Goal: Contribute content: Contribute content

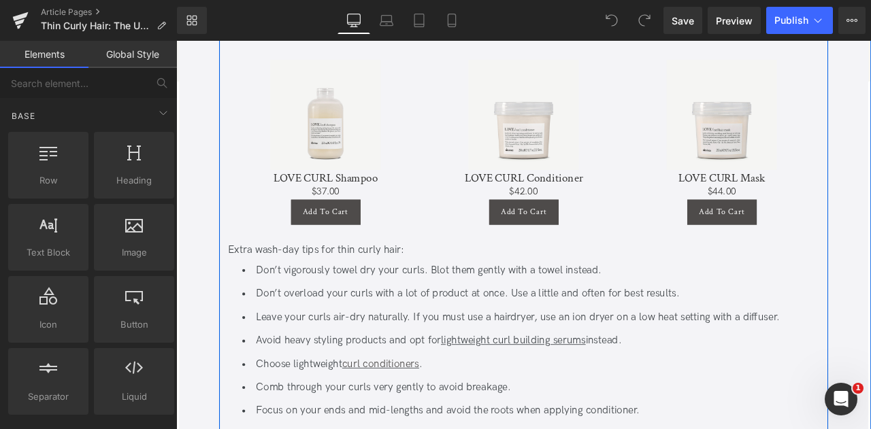
scroll to position [1046, 0]
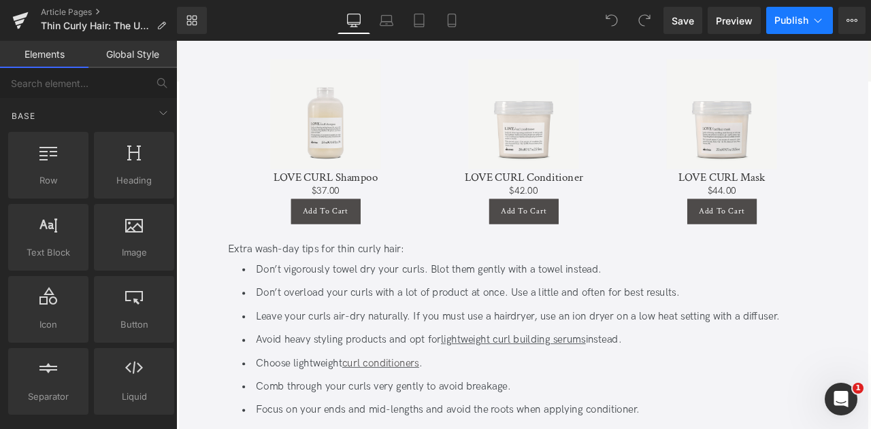
click at [820, 20] on icon at bounding box center [817, 20] width 7 height 4
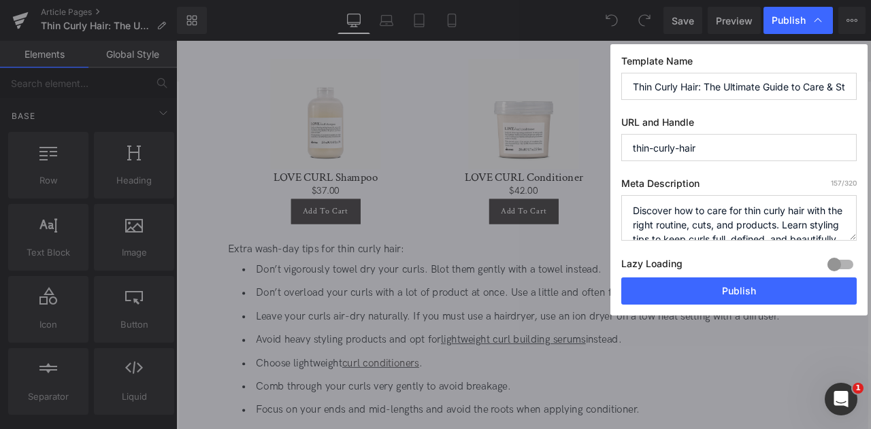
click at [751, 83] on input "Thin Curly Hair: The Ultimate Guide to Care & Styling" at bounding box center [738, 86] width 235 height 27
click at [691, 210] on textarea "Discover how to care for thin curly hair with the right routine, cuts, and prod…" at bounding box center [738, 218] width 235 height 46
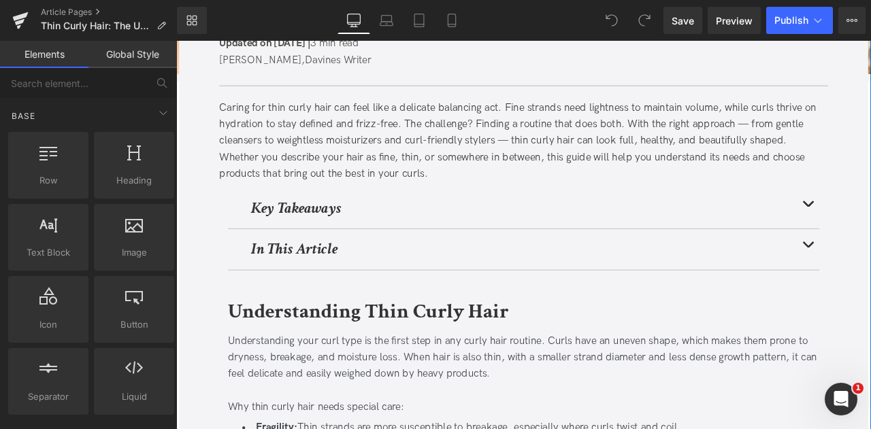
scroll to position [0, 0]
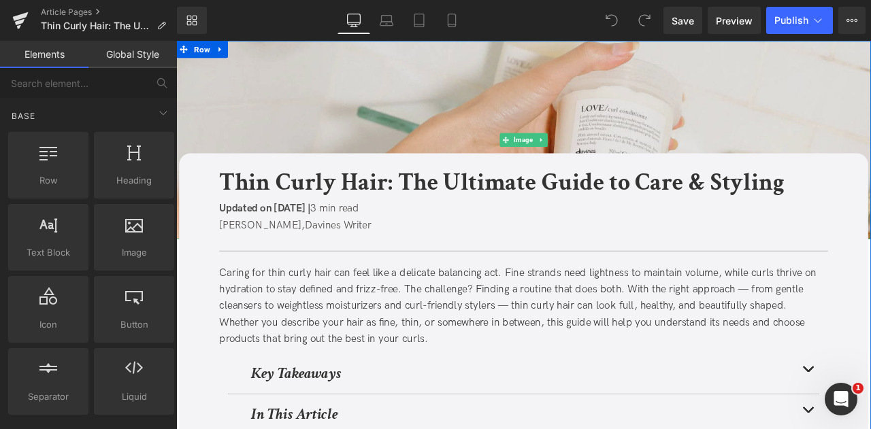
click at [261, 121] on img at bounding box center [587, 158] width 823 height 235
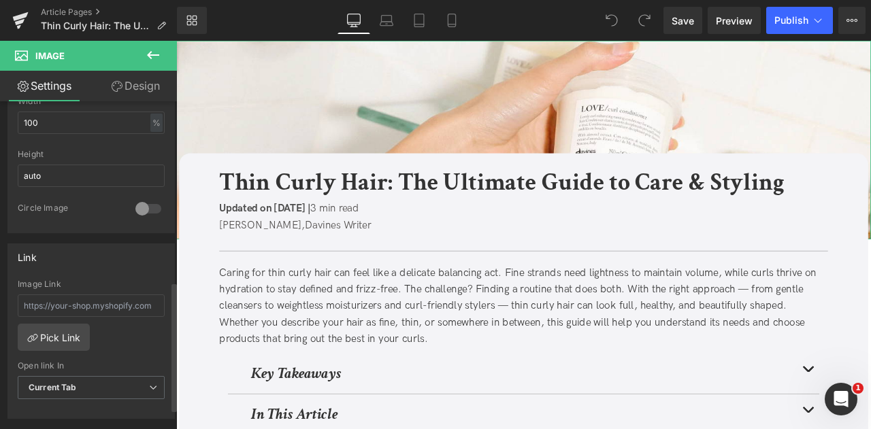
scroll to position [673, 0]
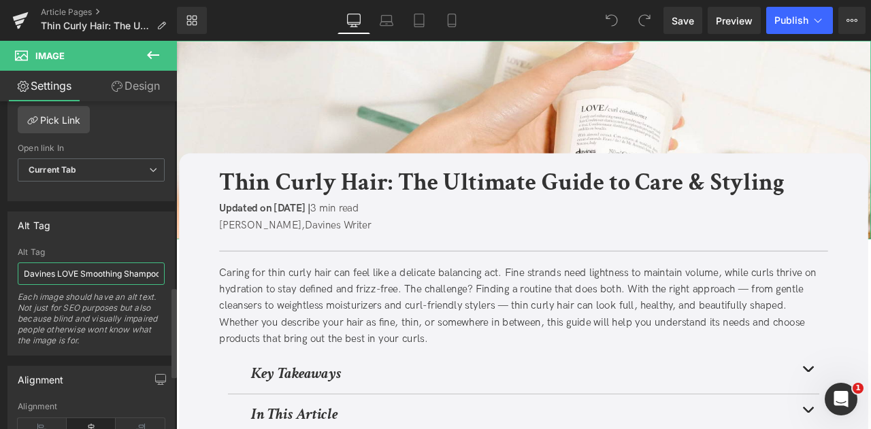
click at [71, 268] on input "Davines LOVE Smoothing Shampoo, Instant Mask, and Perfector on a wooden bench" at bounding box center [91, 274] width 147 height 22
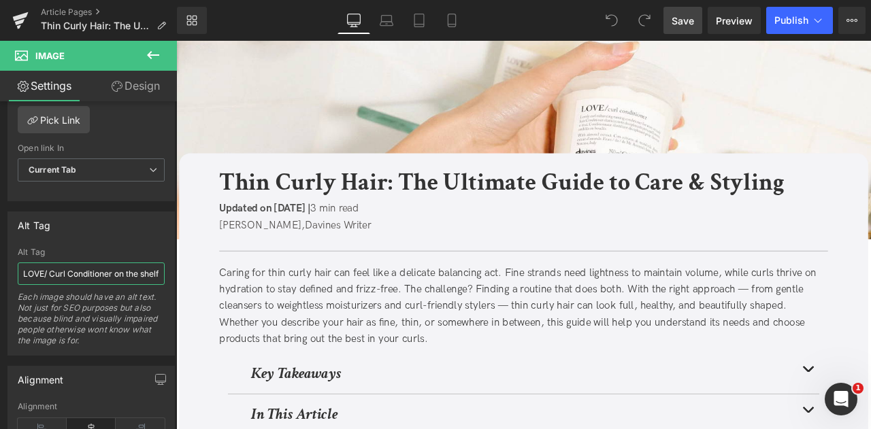
type input "hand in the shower reaching for Davines' LOVE/ Curl Conditioner on the shelf"
click at [683, 16] on span "Save" at bounding box center [682, 21] width 22 height 14
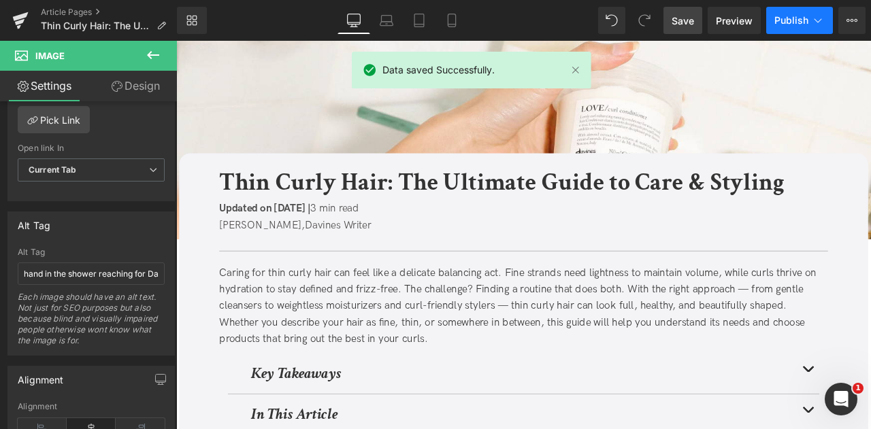
click at [811, 20] on icon at bounding box center [818, 21] width 14 height 14
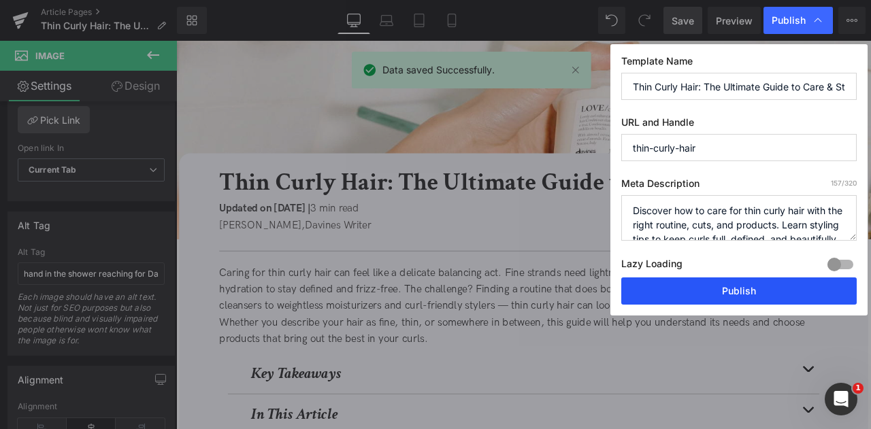
click at [739, 290] on button "Publish" at bounding box center [738, 291] width 235 height 27
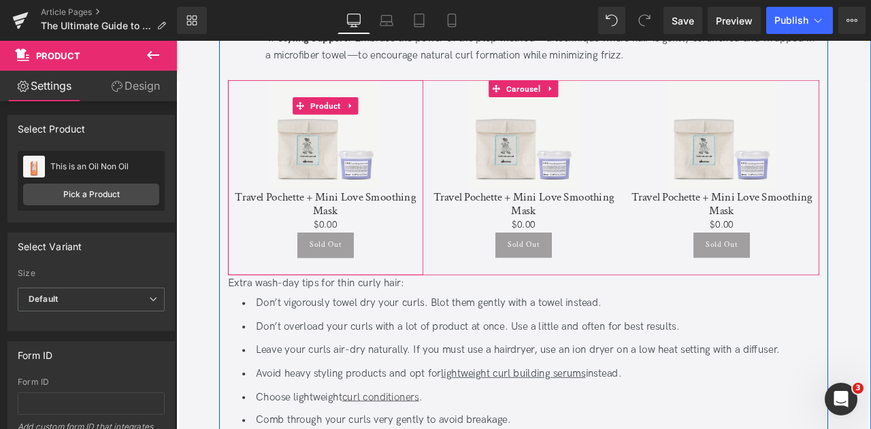
click at [344, 103] on img at bounding box center [353, 153] width 131 height 131
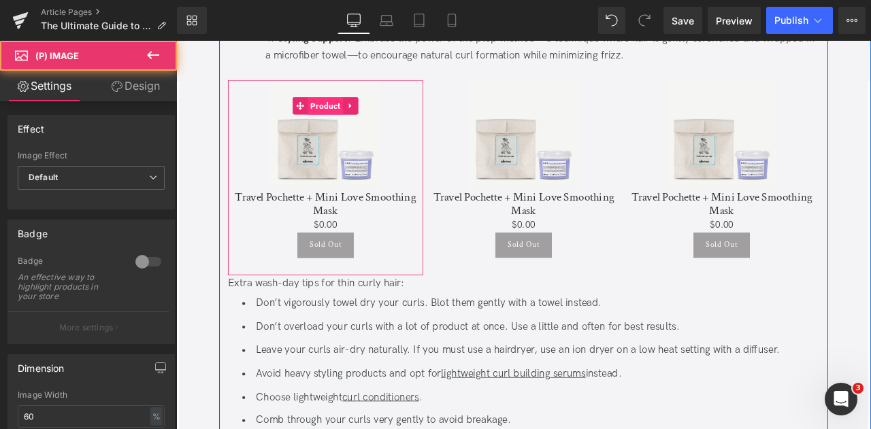
click at [351, 110] on span "Product" at bounding box center [353, 118] width 42 height 20
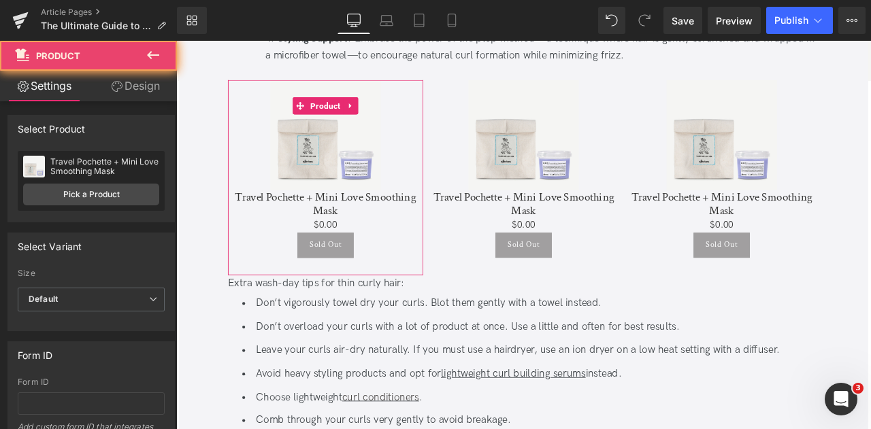
click at [115, 179] on div "Travel Pochette + Mini Love Smoothing Mask Travel Pochette + Mini Love Smoothin…" at bounding box center [91, 181] width 147 height 60
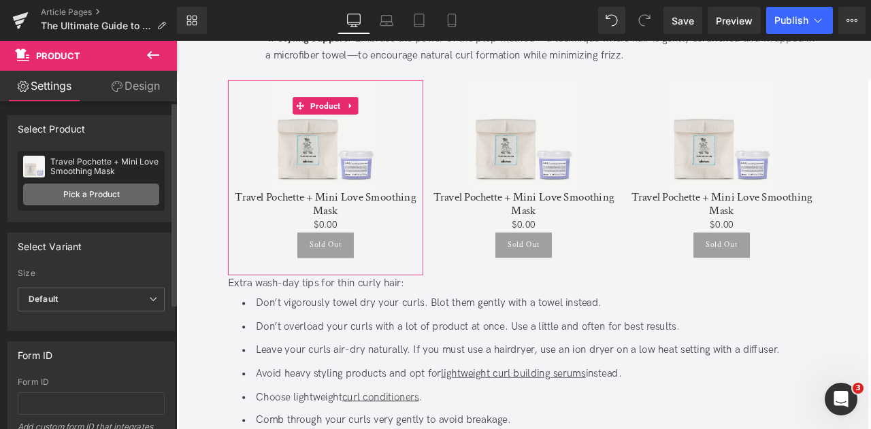
drag, startPoint x: 132, startPoint y: 205, endPoint x: 3, endPoint y: 186, distance: 129.9
click at [132, 205] on div "Travel Pochette + Mini Love Smoothing Mask Travel Pochette + Mini Love Smoothin…" at bounding box center [91, 181] width 147 height 60
click at [109, 203] on link "Pick a Product" at bounding box center [91, 195] width 136 height 22
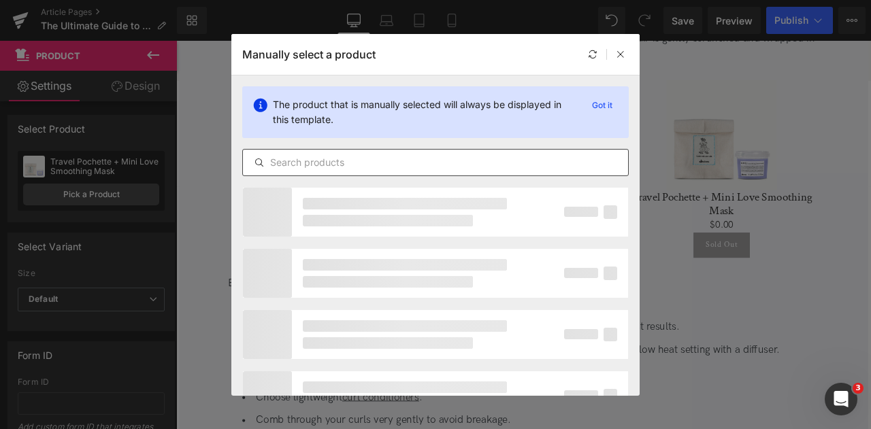
click at [416, 168] on input "text" at bounding box center [435, 162] width 385 height 16
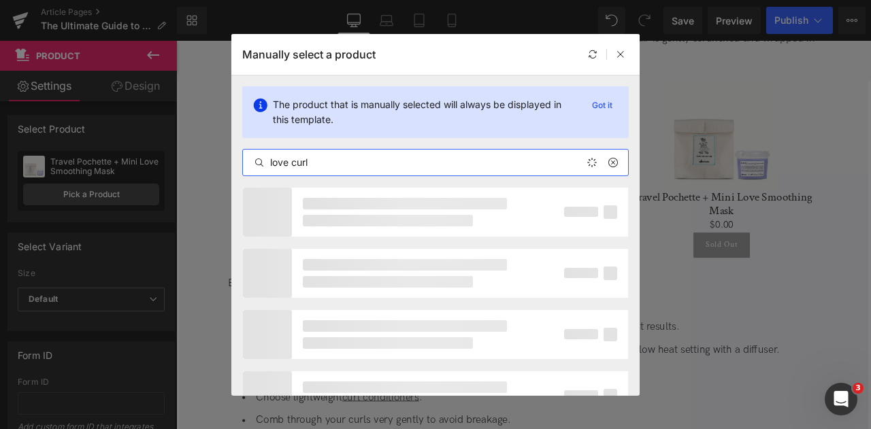
type input "love curl"
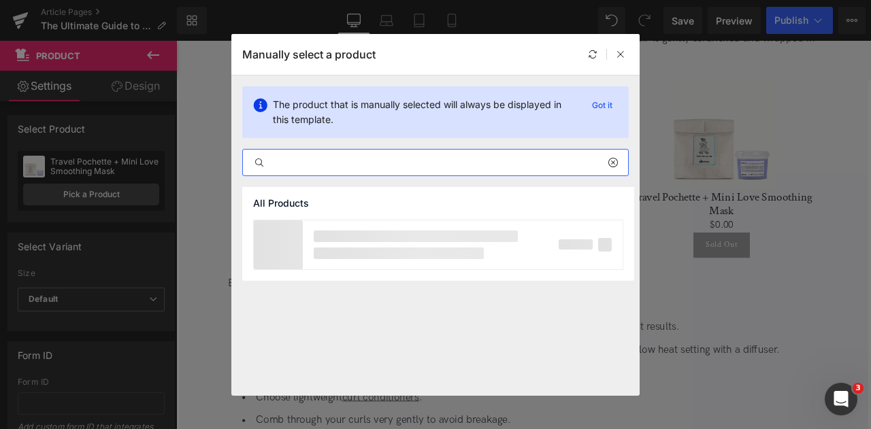
paste input "love curl"
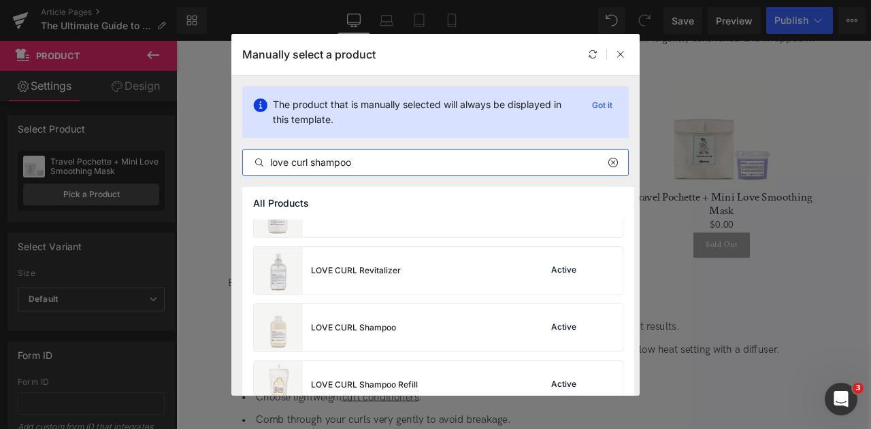
scroll to position [152, 0]
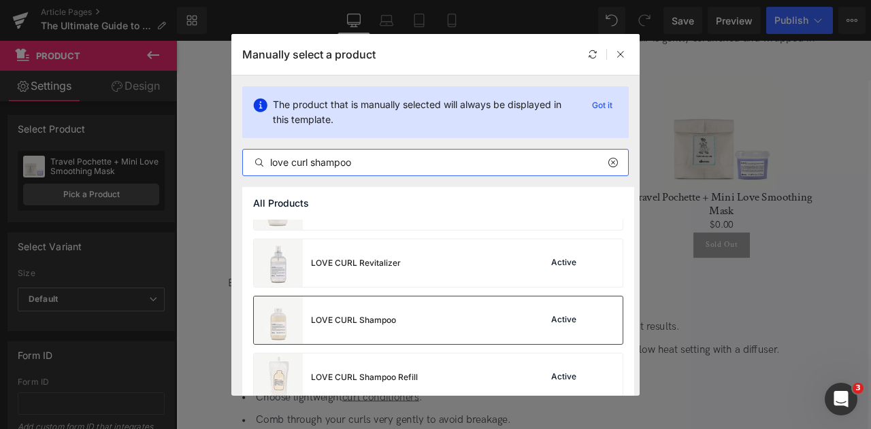
type input "love curl shampoo"
click at [391, 312] on div "LOVE CURL Shampoo" at bounding box center [325, 321] width 142 height 48
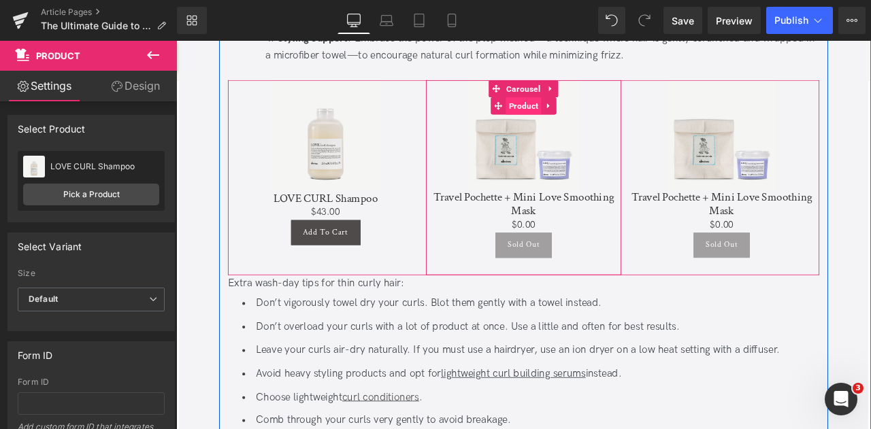
click at [589, 114] on span "Product" at bounding box center [588, 118] width 42 height 20
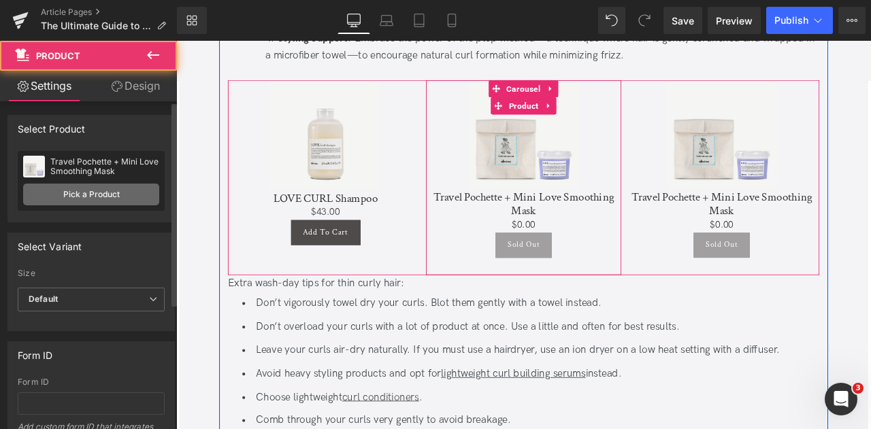
click at [95, 193] on link "Pick a Product" at bounding box center [91, 195] width 136 height 22
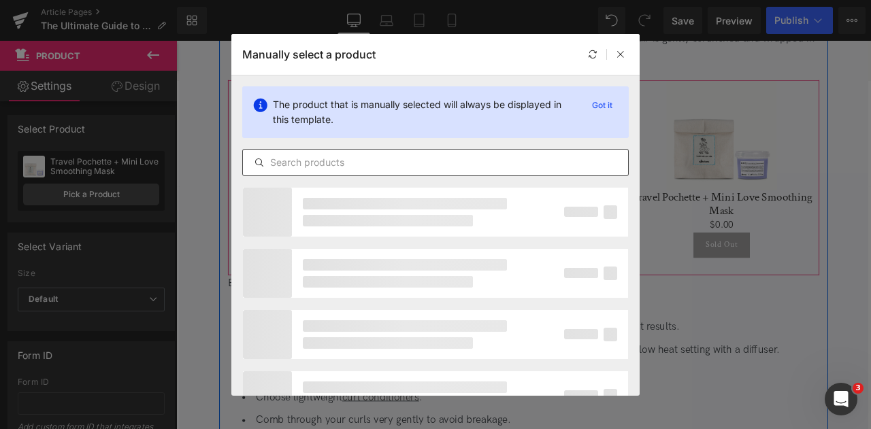
click at [388, 150] on div at bounding box center [435, 162] width 386 height 27
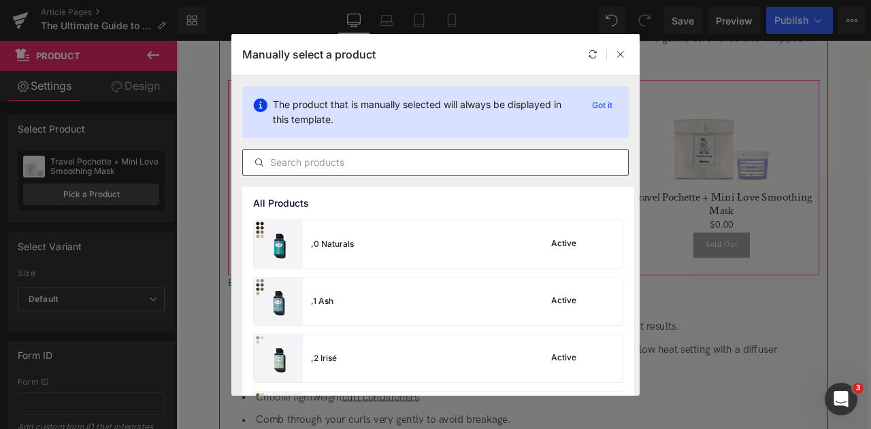
click at [394, 163] on input "text" at bounding box center [435, 162] width 385 height 16
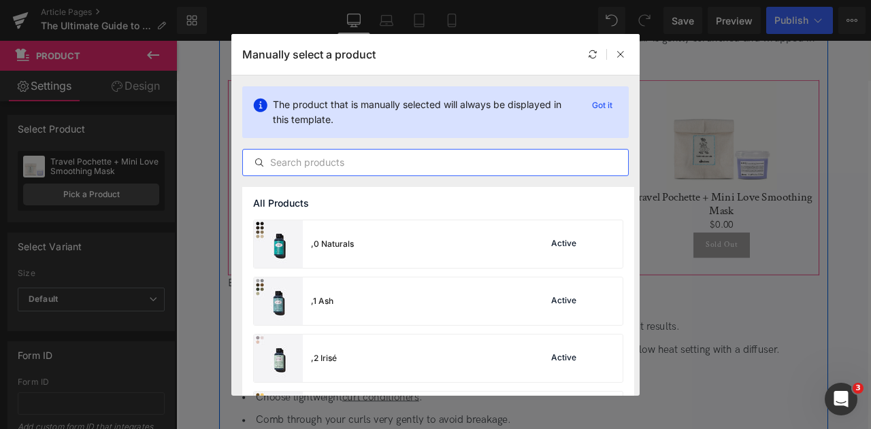
paste input "love curl"
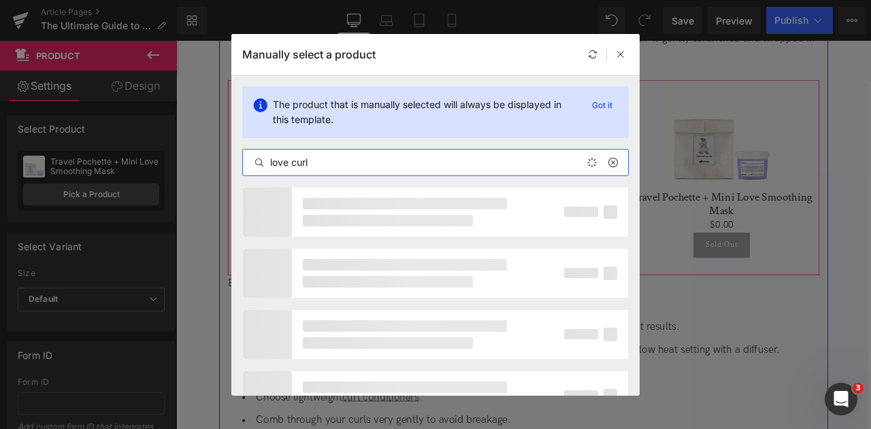
type input "love curl"
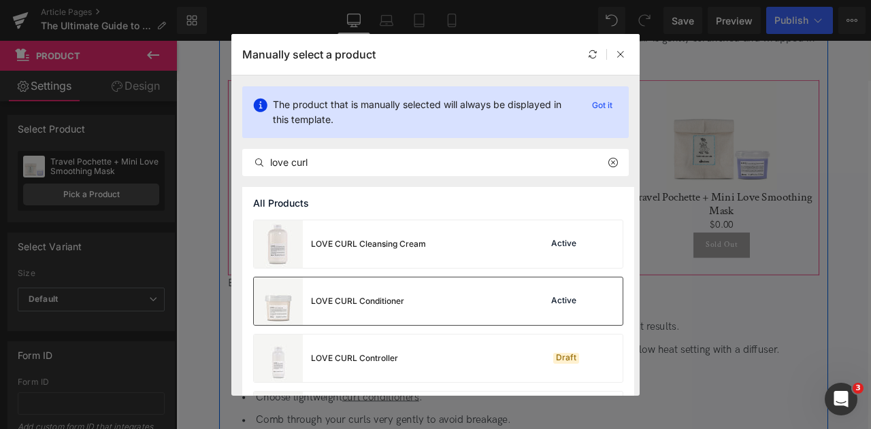
click at [404, 317] on div "LOVE CURL Conditioner Active" at bounding box center [438, 302] width 369 height 48
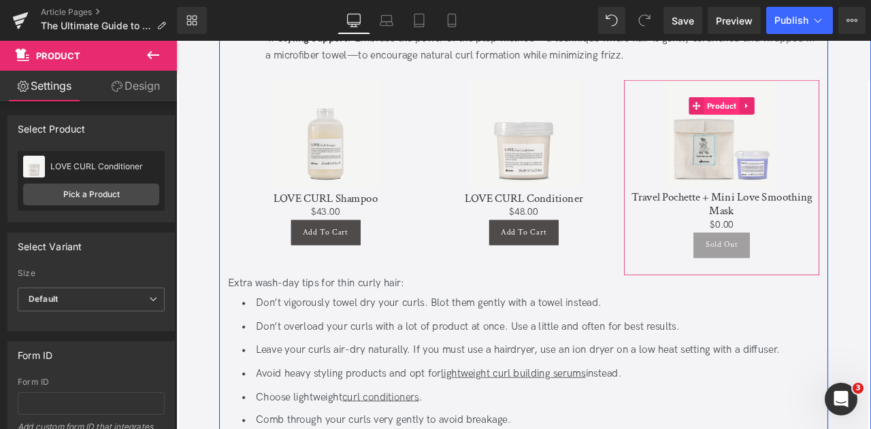
click at [812, 116] on span "Product" at bounding box center [822, 118] width 42 height 20
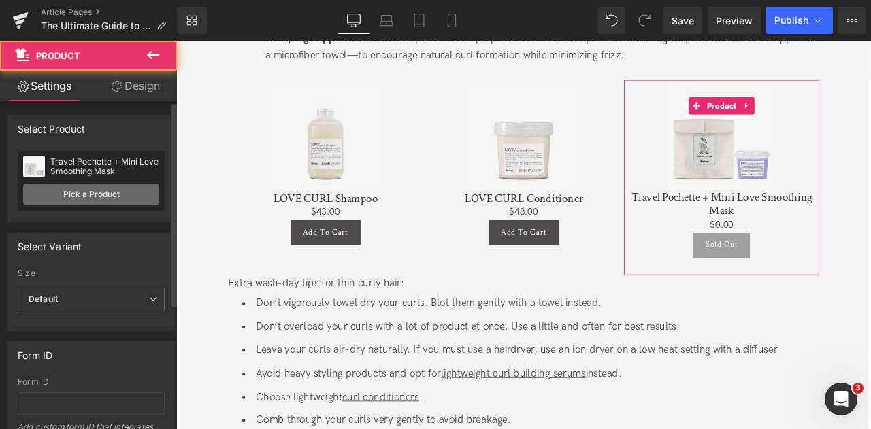
click at [114, 192] on link "Pick a Product" at bounding box center [91, 195] width 136 height 22
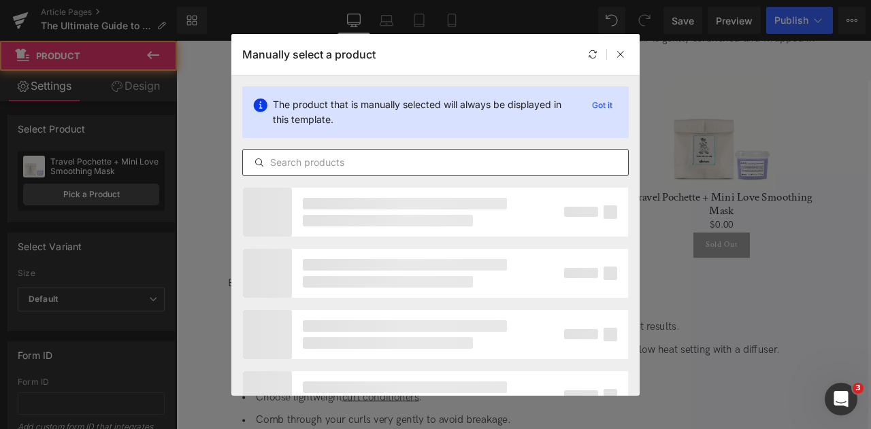
click at [493, 165] on input "text" at bounding box center [435, 162] width 385 height 16
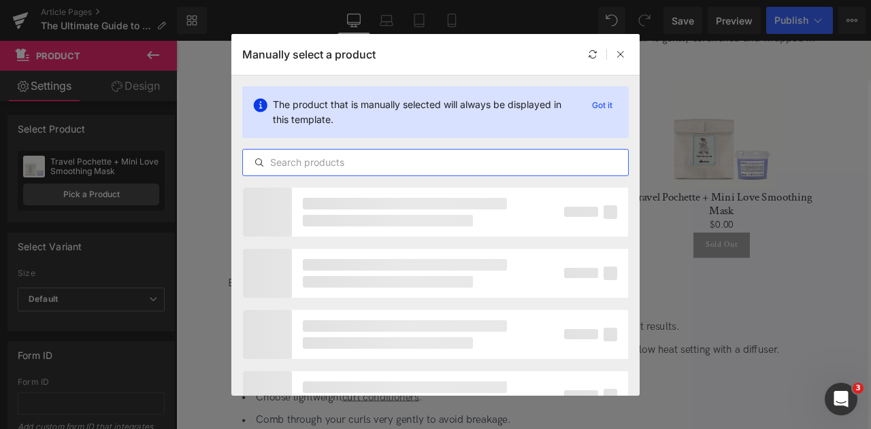
paste input "love curl"
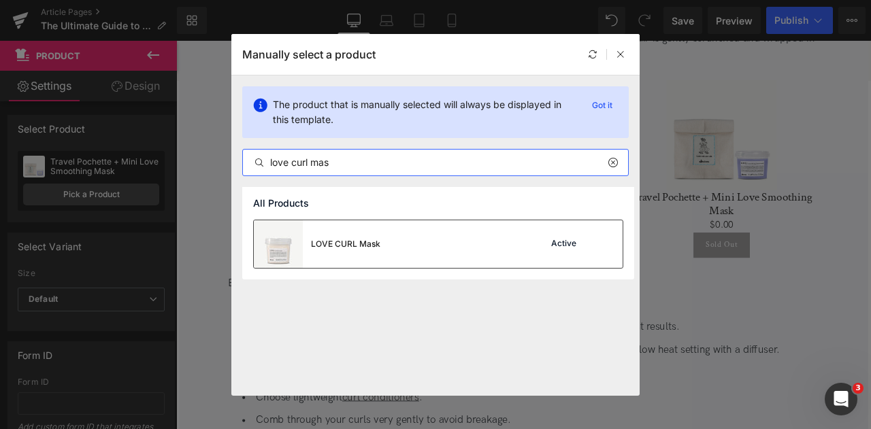
type input "love curl mas"
click at [452, 241] on div "LOVE CURL Mask Active" at bounding box center [438, 244] width 369 height 48
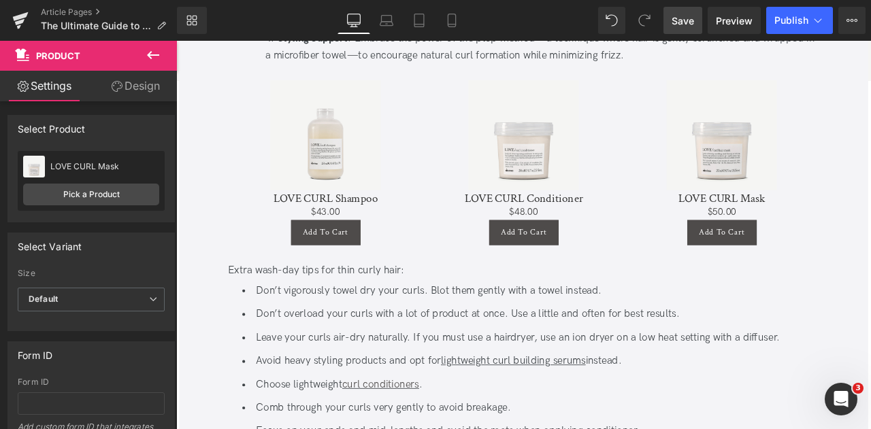
click at [679, 24] on span "Save" at bounding box center [682, 21] width 22 height 14
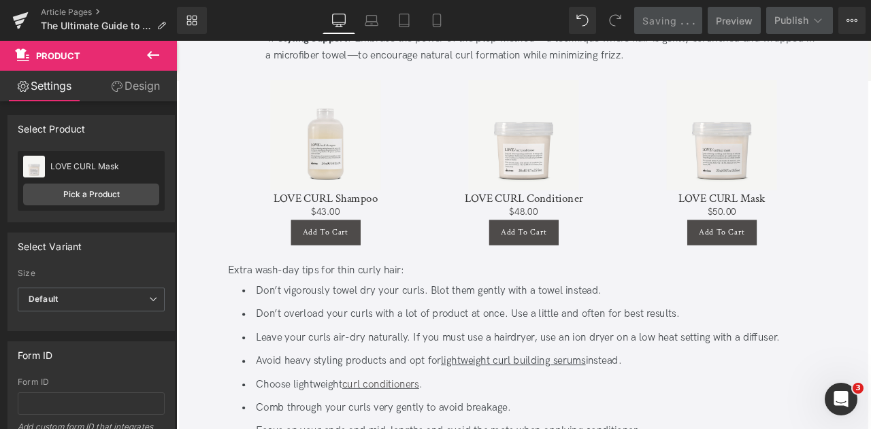
scroll to position [0, 0]
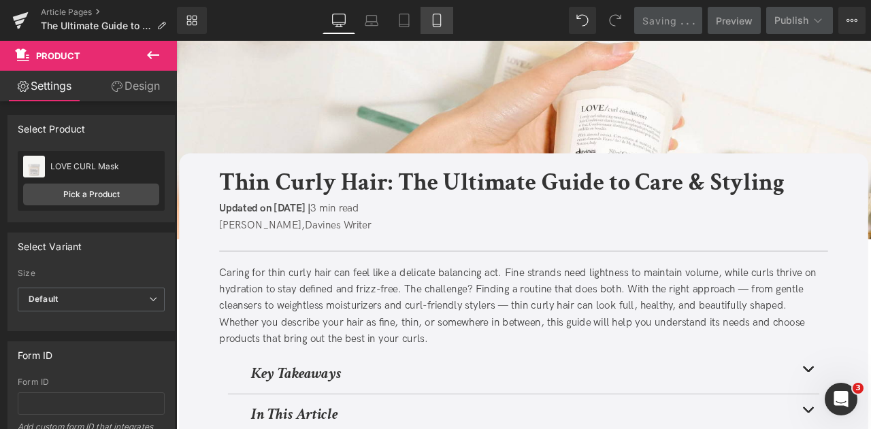
click at [446, 22] on link "Mobile" at bounding box center [436, 20] width 33 height 27
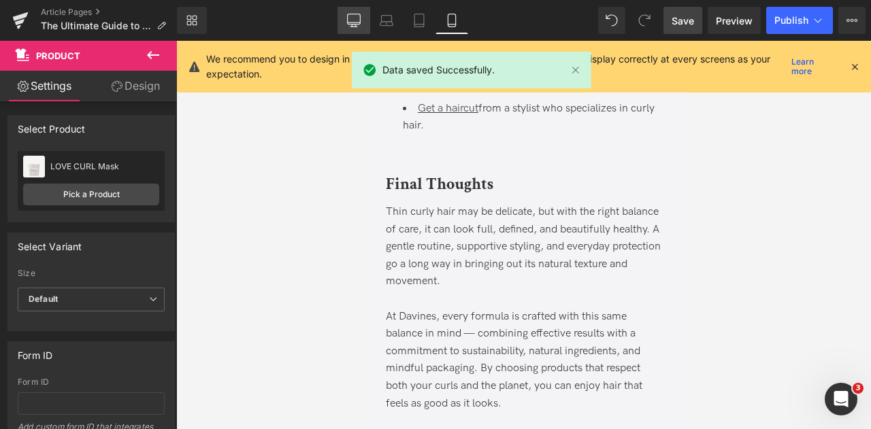
click at [346, 22] on link "Desktop" at bounding box center [353, 20] width 33 height 27
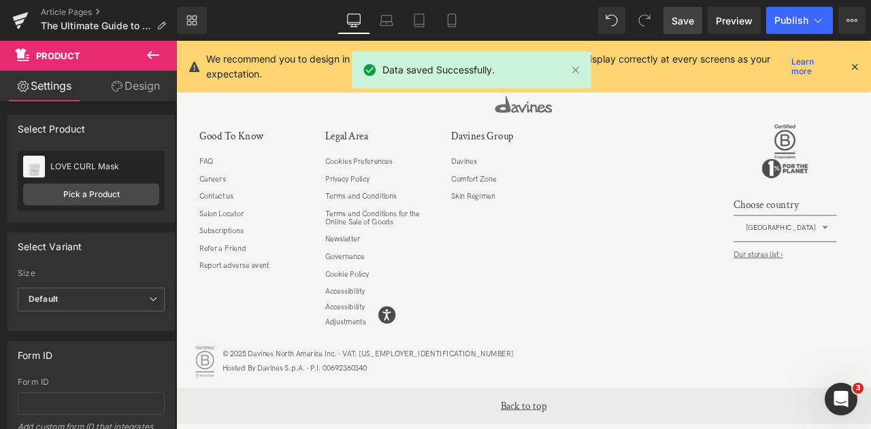
scroll to position [935, 0]
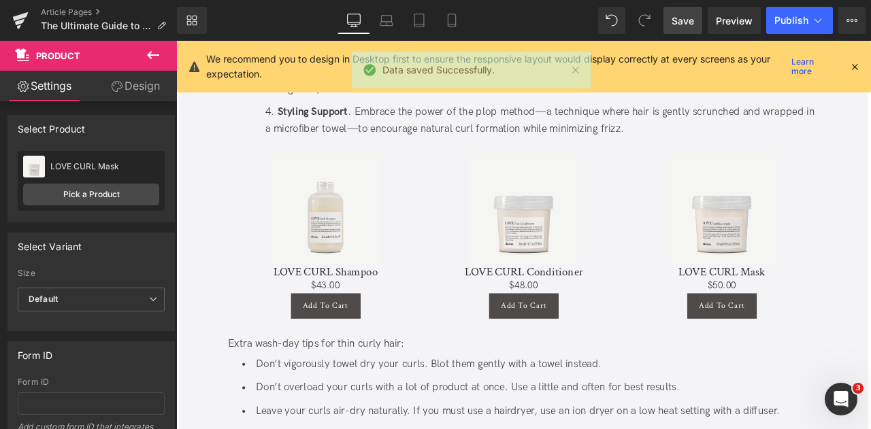
click at [850, 57] on div "We recommend you to design in Desktop first to ensure the responsive layout wou…" at bounding box center [533, 67] width 654 height 30
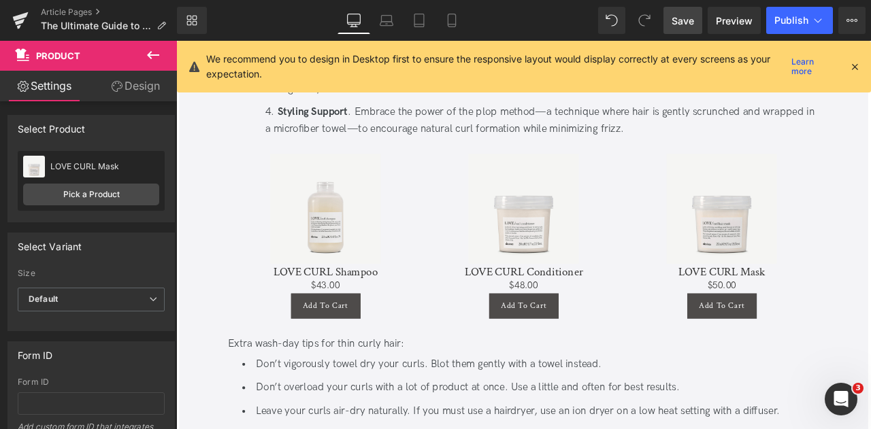
click at [852, 64] on icon at bounding box center [854, 67] width 12 height 12
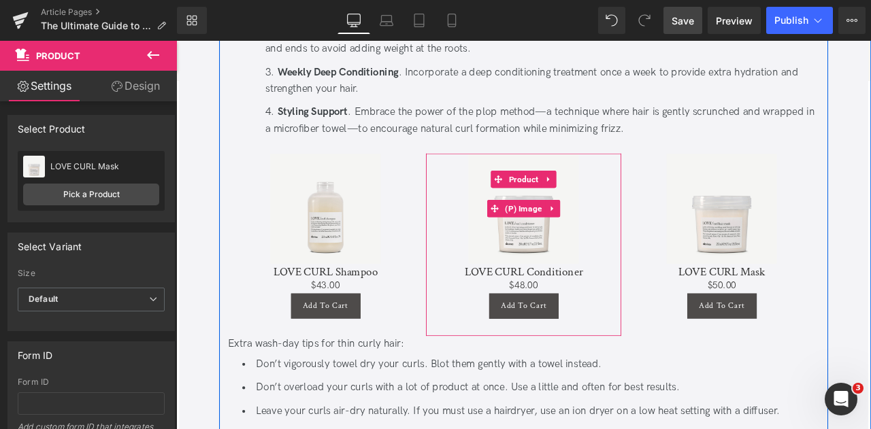
scroll to position [3022, 0]
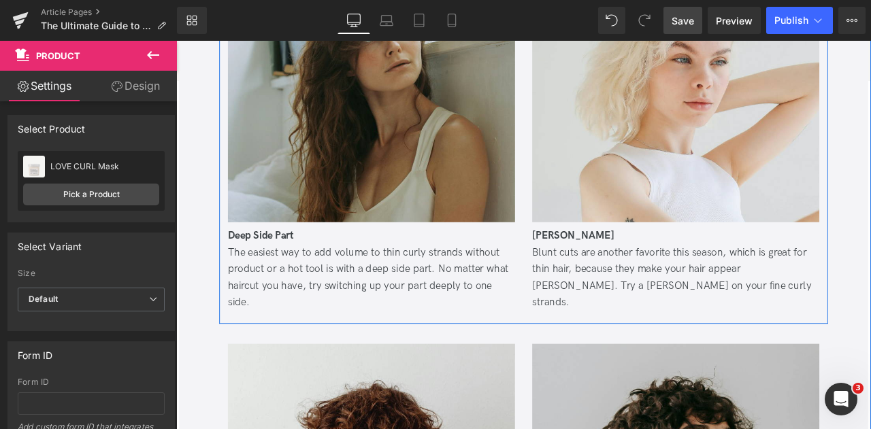
click at [725, 306] on span at bounding box center [732, 314] width 14 height 16
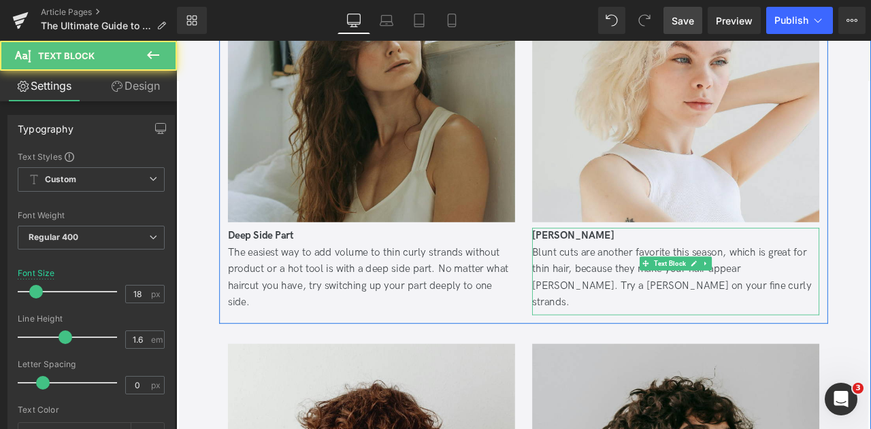
click at [739, 282] on div "Blunt cuts are another favorite this season, which is great for thin hair, beca…" at bounding box center [768, 321] width 340 height 78
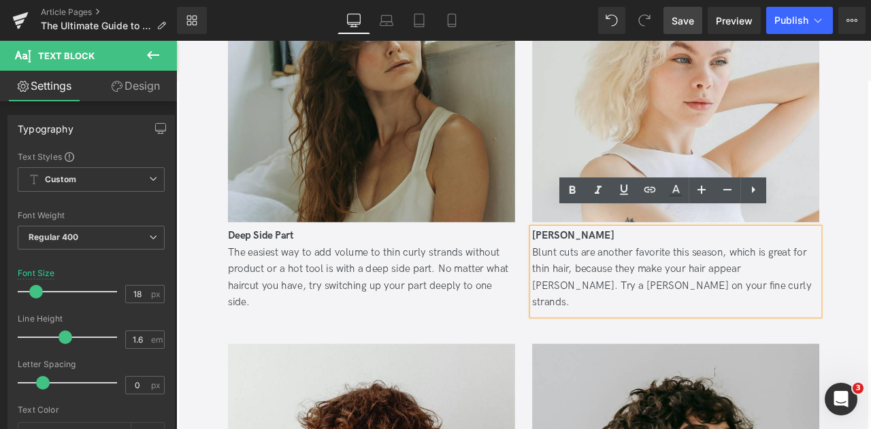
click at [744, 282] on div "Blunt cuts are another favorite this season, which is great for thin hair, beca…" at bounding box center [768, 321] width 340 height 78
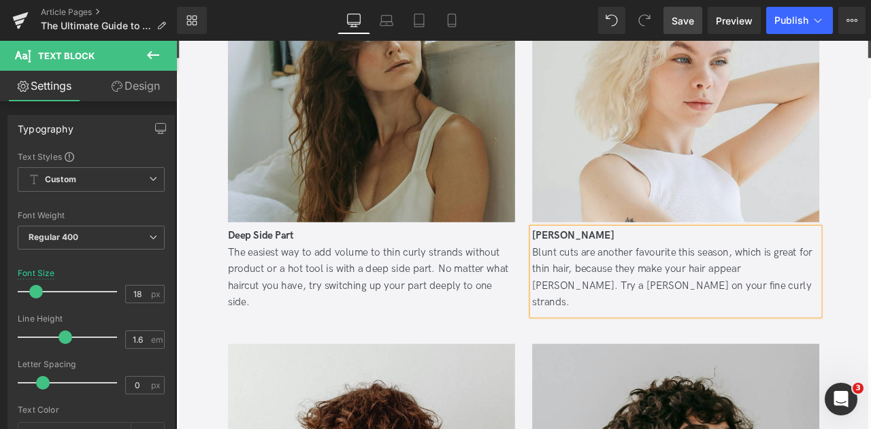
scroll to position [84, 0]
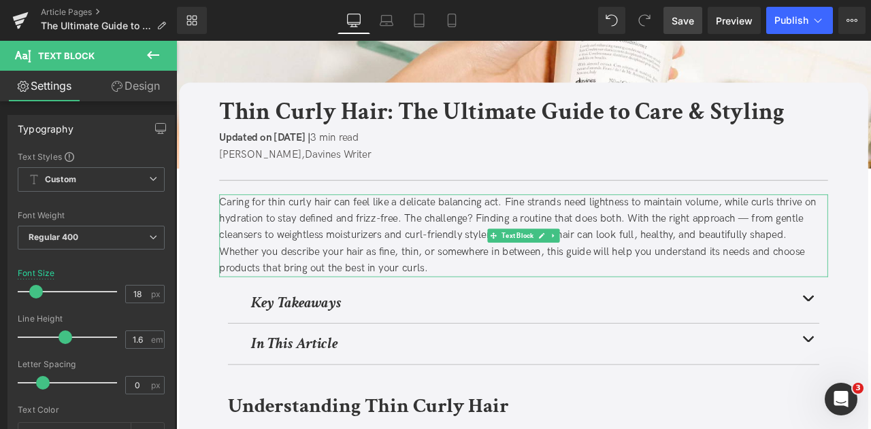
click at [373, 272] on div "Caring for thin curly hair can feel like a delicate balancing act. Fine strands…" at bounding box center [587, 272] width 721 height 98
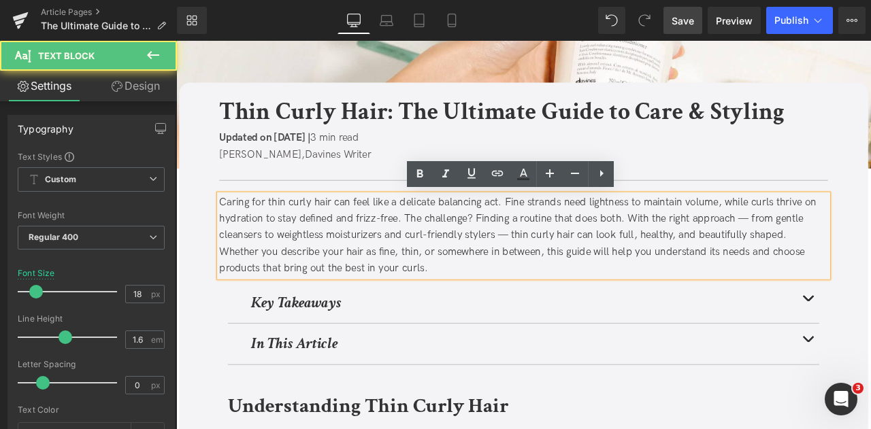
click at [402, 274] on div "Caring for thin curly hair can feel like a delicate balancing act. Fine strands…" at bounding box center [587, 272] width 721 height 98
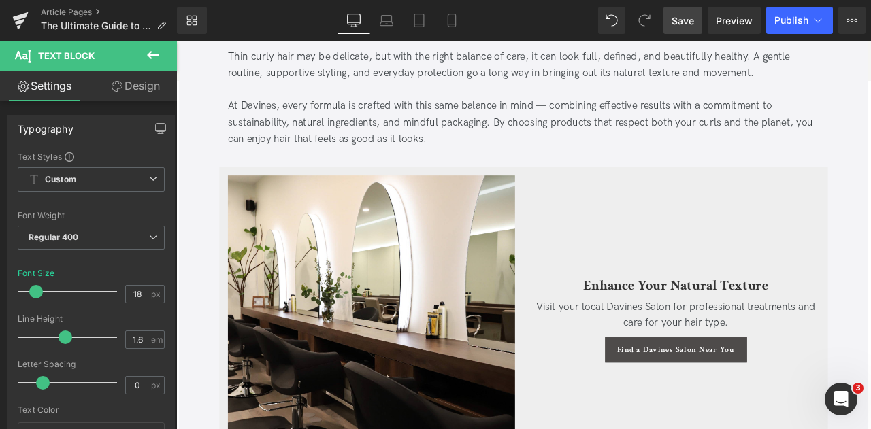
scroll to position [4129, 0]
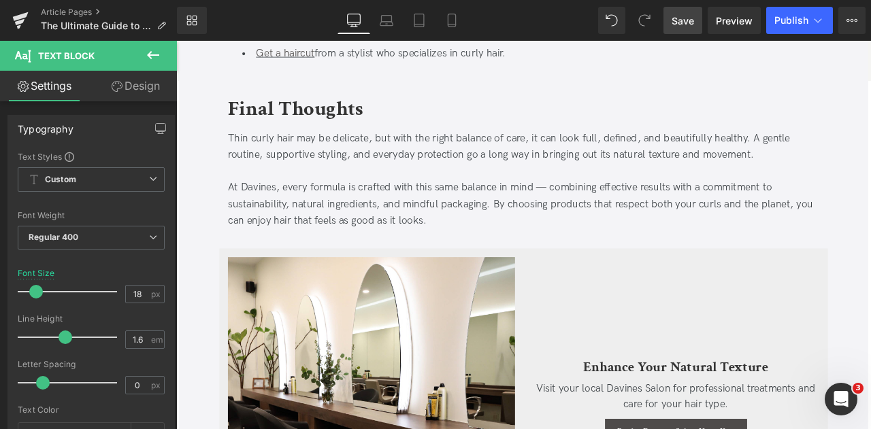
click at [687, 18] on span "Save" at bounding box center [682, 21] width 22 height 14
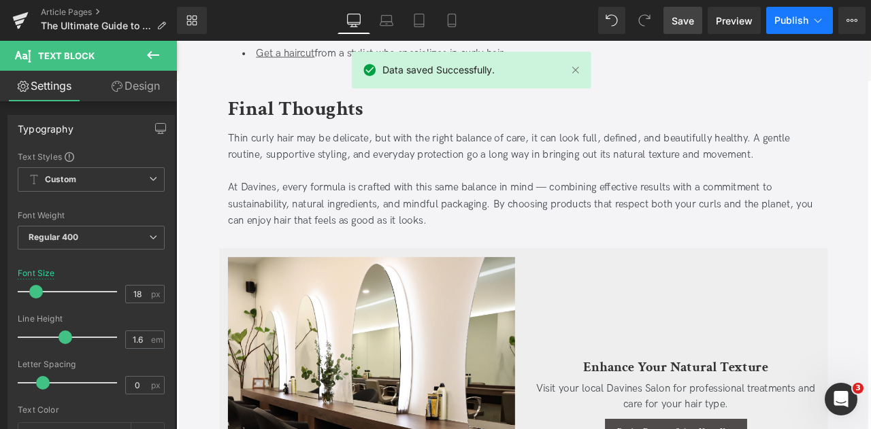
click at [817, 12] on button "Publish" at bounding box center [799, 20] width 67 height 27
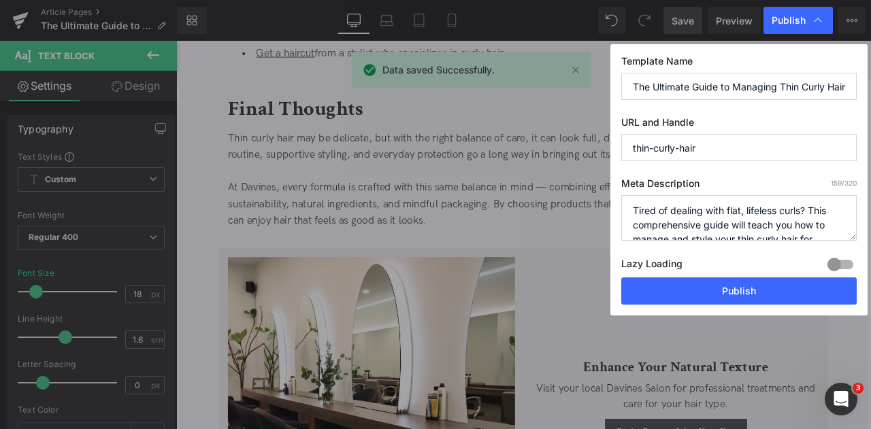
click at [754, 85] on input "The Ultimate Guide to Managing Thin Curly Hair" at bounding box center [738, 86] width 235 height 27
paste input "in Curly Hair: The Ultimate Guide to Care & Styling"
type input "Thin Curly Hair: The Ultimate Guide to Care & Styling"
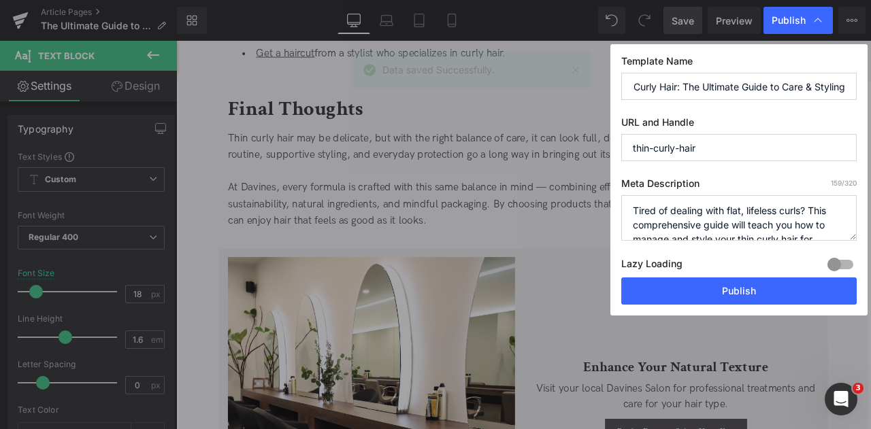
scroll to position [0, 0]
click at [691, 210] on textarea "Tired of dealing with flat, lifeless curls? This comprehensive guide will teach…" at bounding box center [738, 218] width 235 height 46
paste textarea "Discover how to care for thin curly hair with the right routine, cuts, and prod…"
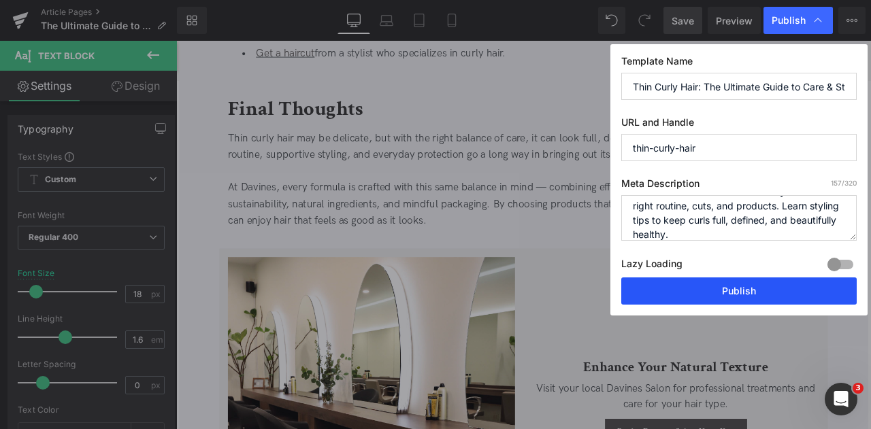
type textarea "Discover how to care for thin curly hair with the right routine, cuts, and prod…"
click at [729, 301] on button "Publish" at bounding box center [738, 291] width 235 height 27
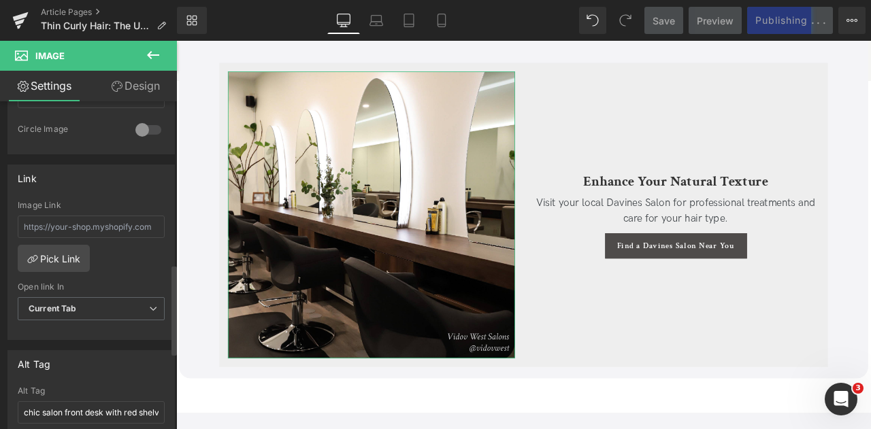
scroll to position [681, 0]
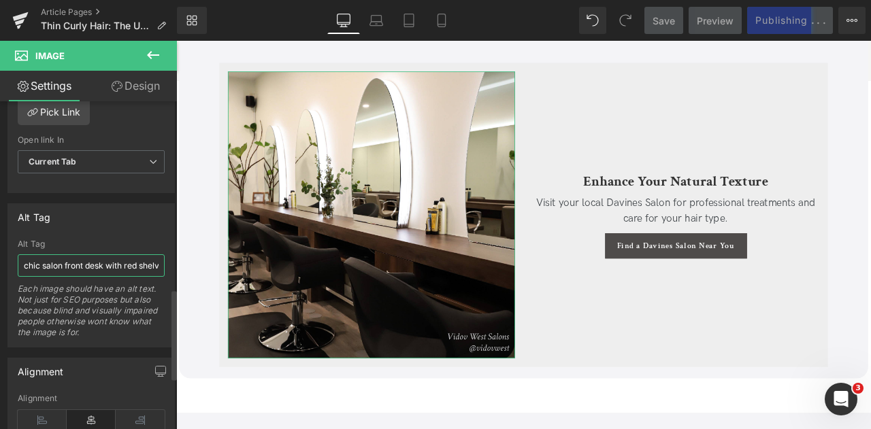
click at [102, 259] on input "chic salon front desk with red shelves that have Davines Essential Haircare pro…" at bounding box center [91, 265] width 147 height 22
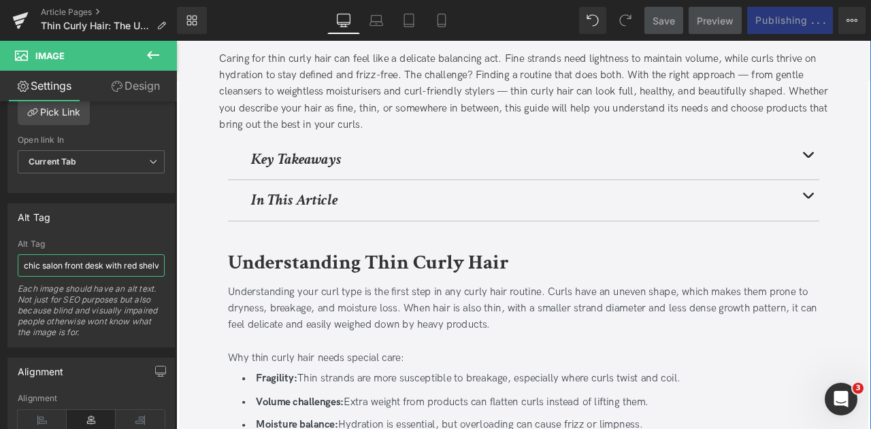
scroll to position [0, 0]
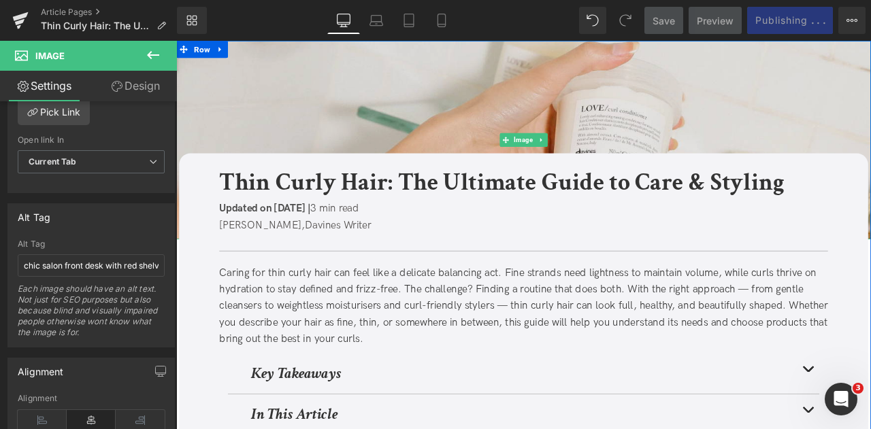
click at [374, 169] on img at bounding box center [587, 158] width 823 height 235
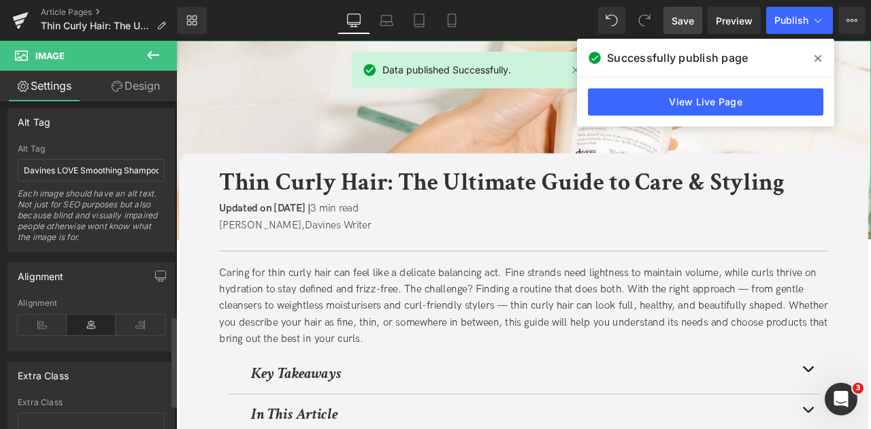
scroll to position [779, 0]
click at [107, 156] on input "Davines LOVE Smoothing Shampoo, Instant Mask, and Perfector on a wooden bench" at bounding box center [91, 167] width 147 height 22
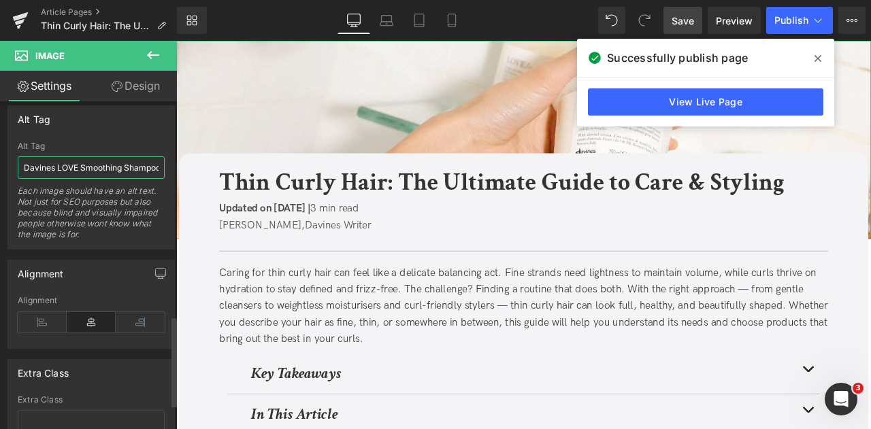
paste input "hand in the shower reaching for Davines' LOVE/ Curl Conditioner on the shelf"
type input "hand in the shower reaching for Davines' LOVE/ Curl Conditioner on the shelf"
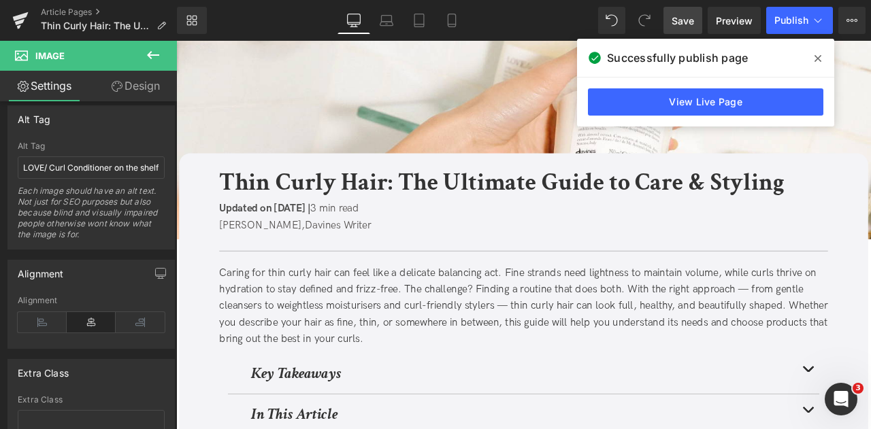
click at [673, 22] on span "Save" at bounding box center [682, 21] width 22 height 14
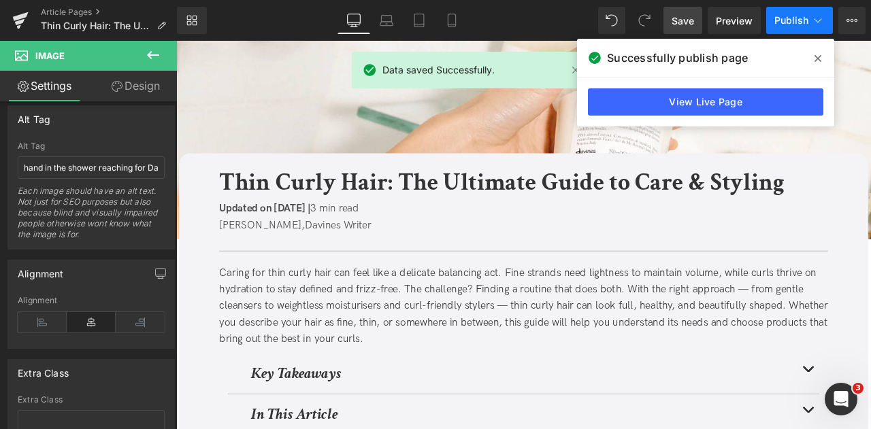
click at [814, 24] on icon at bounding box center [818, 21] width 14 height 14
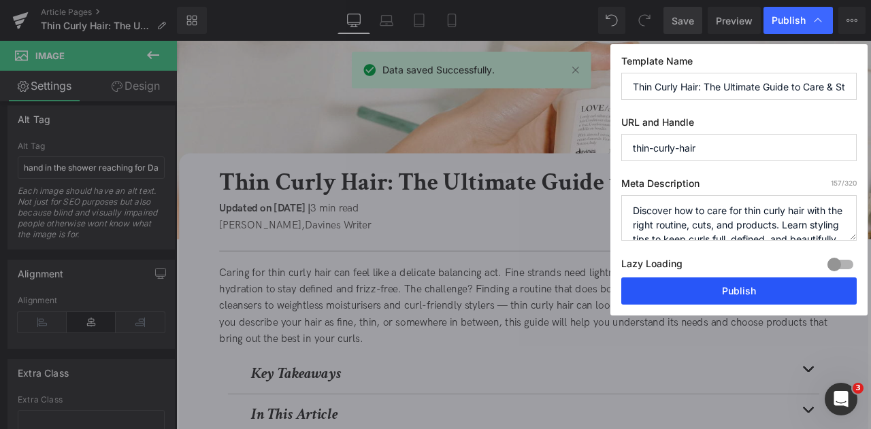
drag, startPoint x: 739, startPoint y: 288, endPoint x: 641, endPoint y: 254, distance: 103.7
click at [739, 288] on button "Publish" at bounding box center [738, 291] width 235 height 27
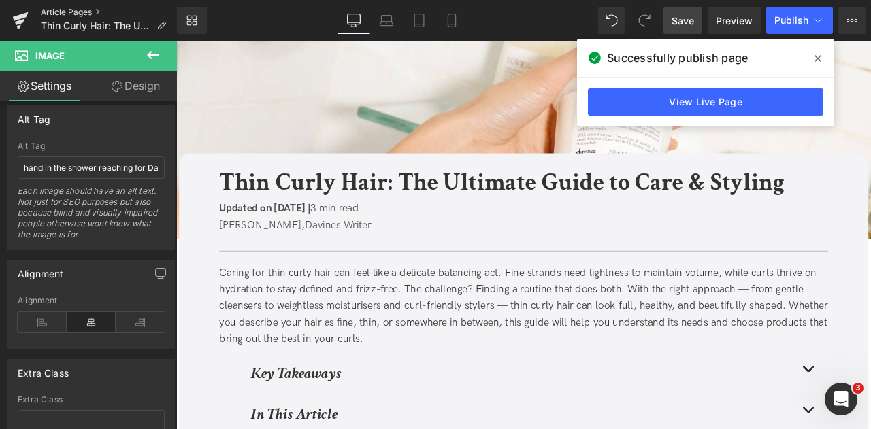
click at [86, 10] on link "Article Pages" at bounding box center [109, 12] width 136 height 11
